Goal: Task Accomplishment & Management: Manage account settings

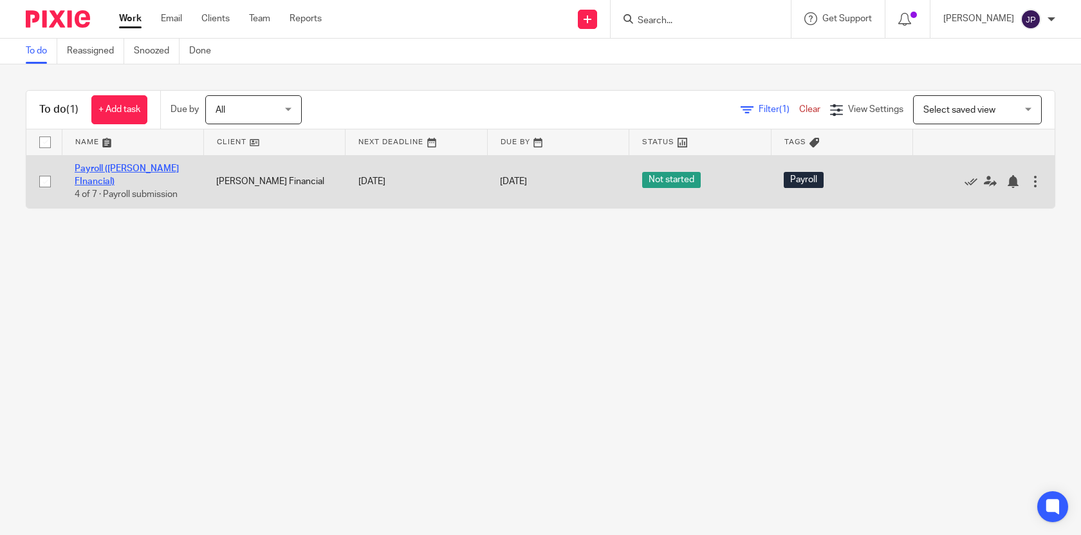
click at [144, 170] on link "Payroll ([PERSON_NAME] FInancial)" at bounding box center [127, 175] width 104 height 22
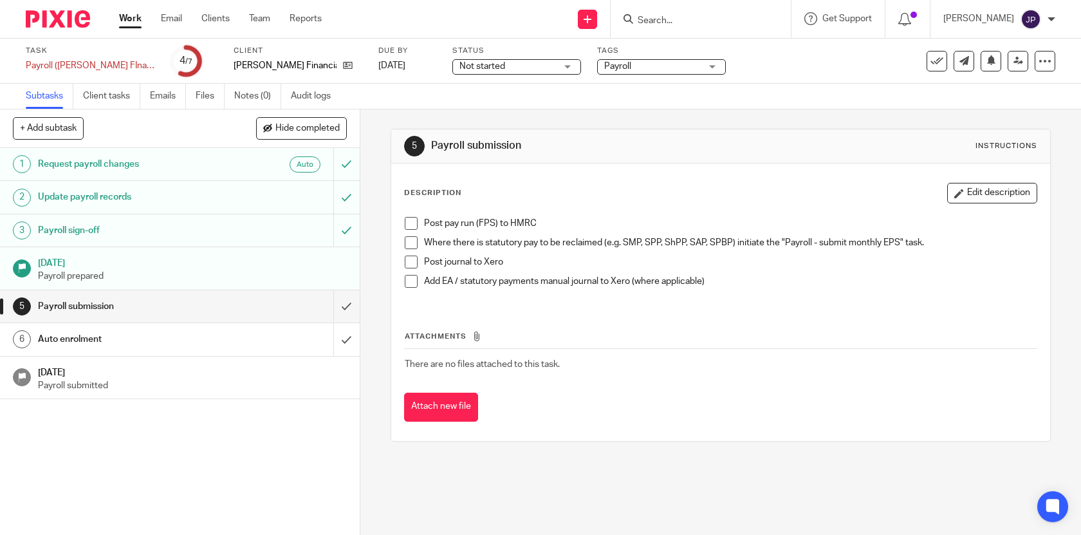
click at [409, 224] on span at bounding box center [411, 223] width 13 height 13
click at [409, 235] on li "Post pay run (FPS) to HMRC" at bounding box center [721, 226] width 633 height 19
click at [409, 244] on span at bounding box center [411, 242] width 13 height 13
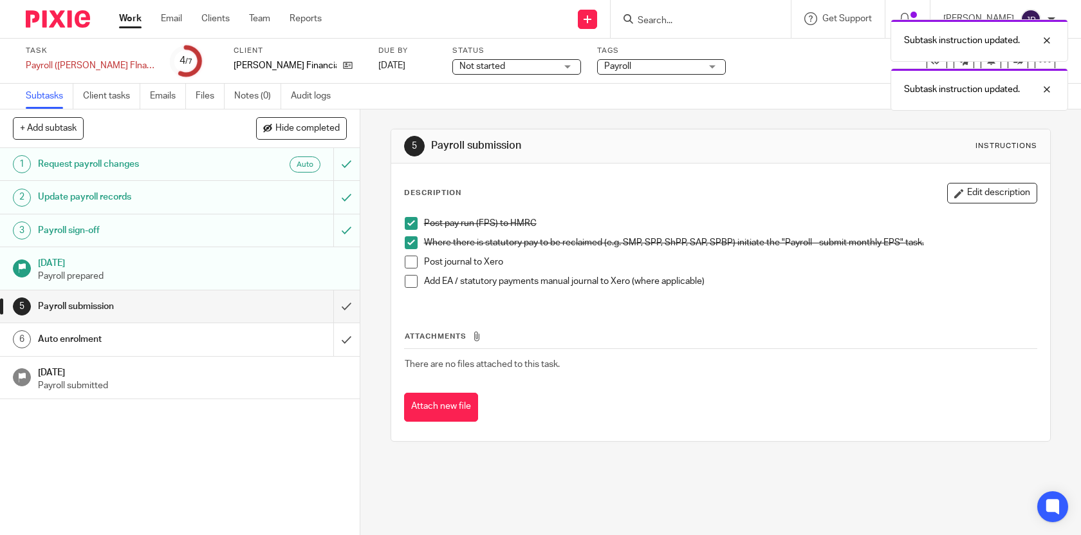
click at [409, 261] on span at bounding box center [411, 261] width 13 height 13
click at [409, 288] on li "Add EA / statutory payments manual journal to Xero (where applicable)" at bounding box center [721, 284] width 633 height 19
click at [409, 282] on span at bounding box center [411, 281] width 13 height 13
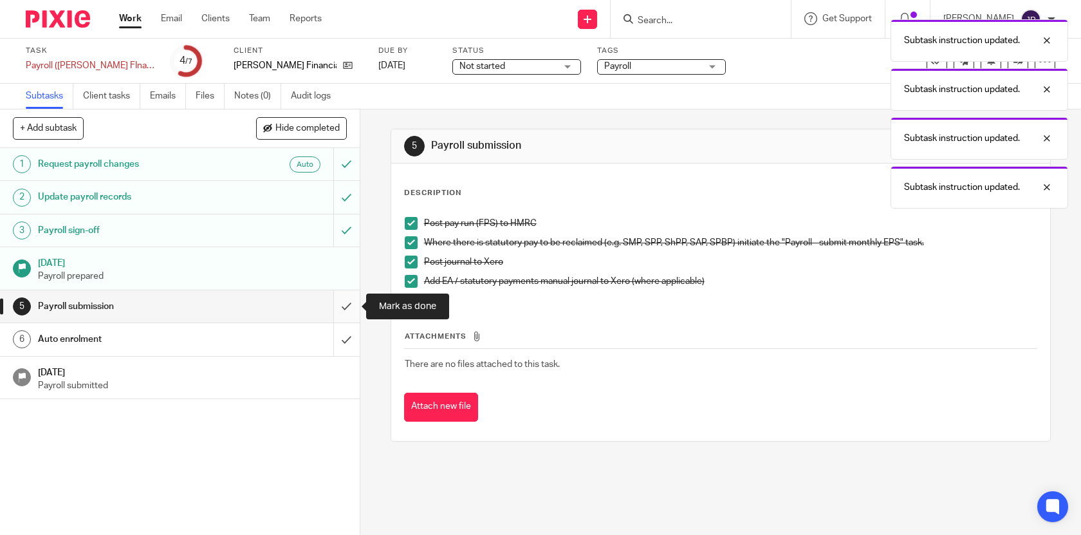
click at [349, 308] on input "submit" at bounding box center [180, 306] width 360 height 32
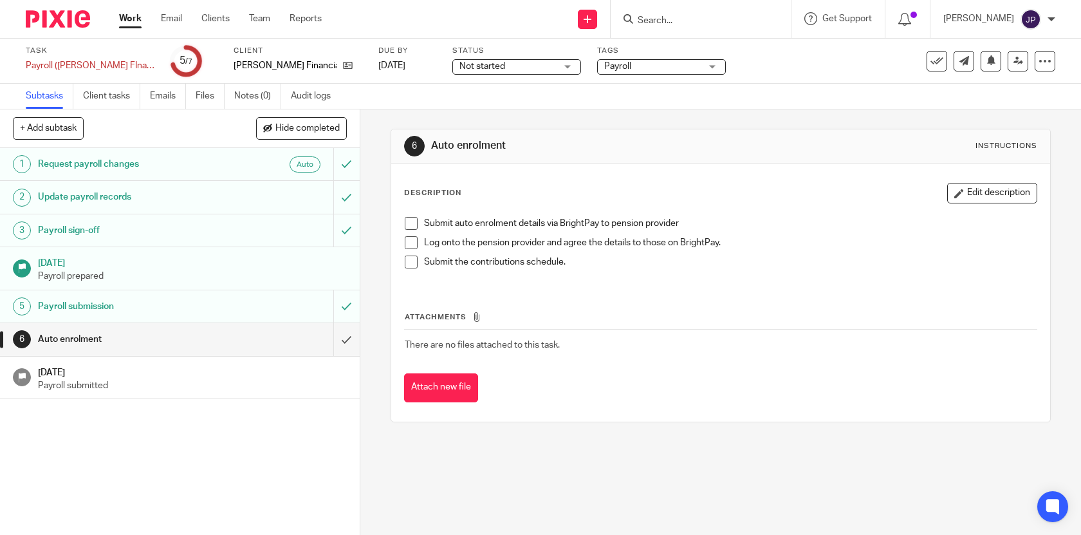
click at [355, 333] on input "submit" at bounding box center [180, 339] width 360 height 32
